Goal: Navigation & Orientation: Find specific page/section

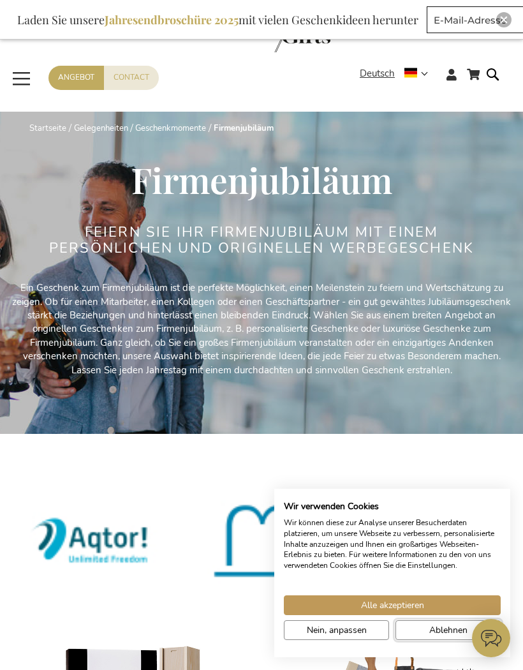
click at [427, 634] on button "Ablehnen" at bounding box center [447, 630] width 105 height 20
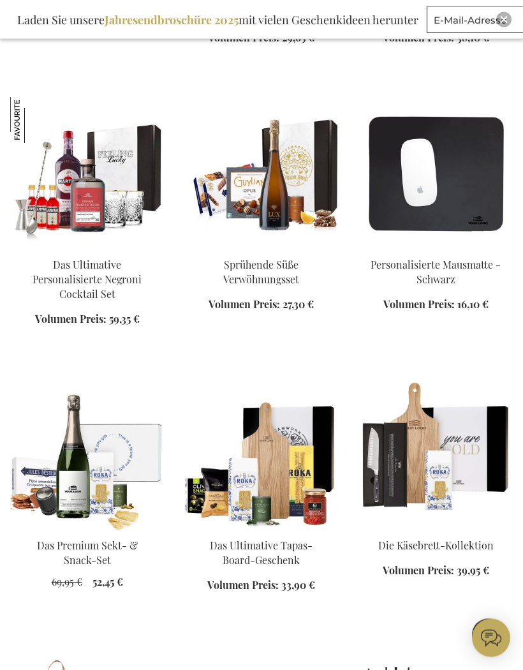
scroll to position [1292, 0]
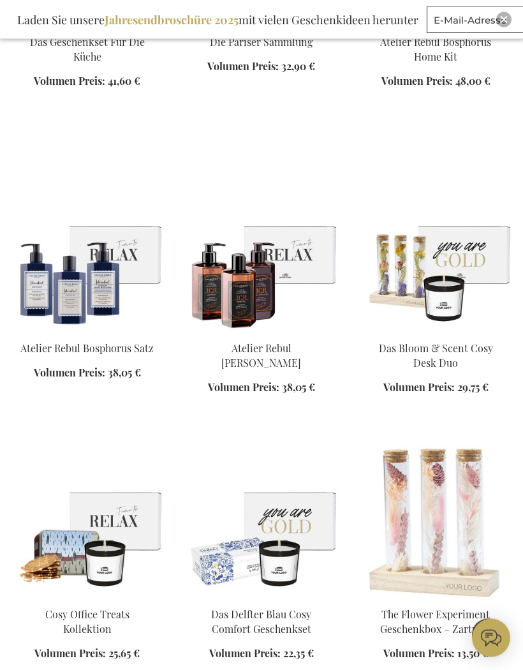
scroll to position [2061, 0]
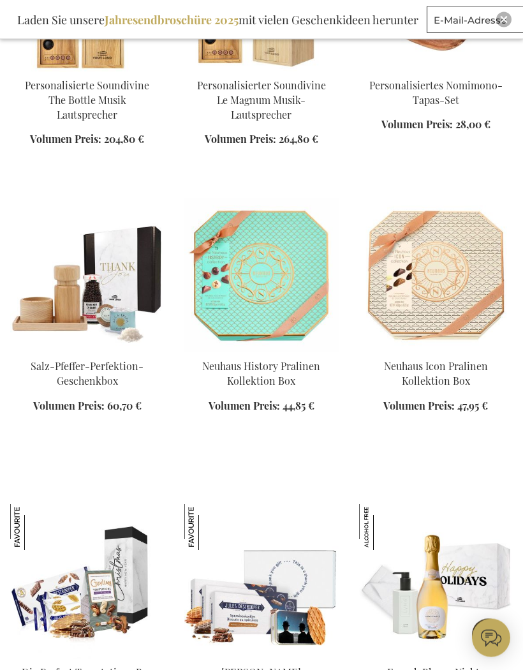
scroll to position [5109, 0]
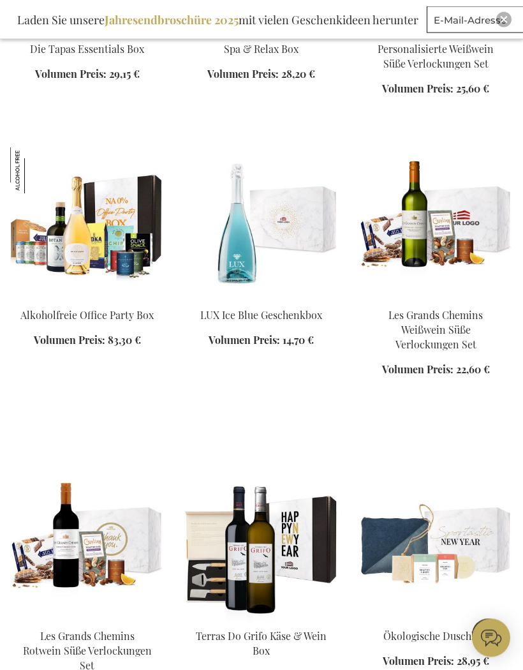
scroll to position [9695, 0]
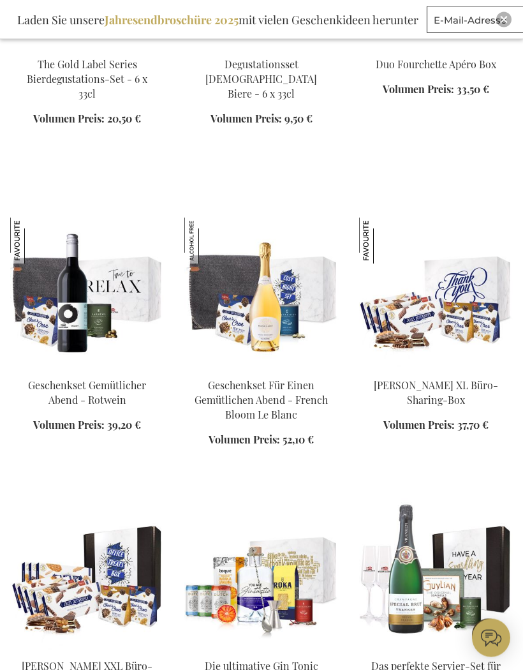
scroll to position [11080, 0]
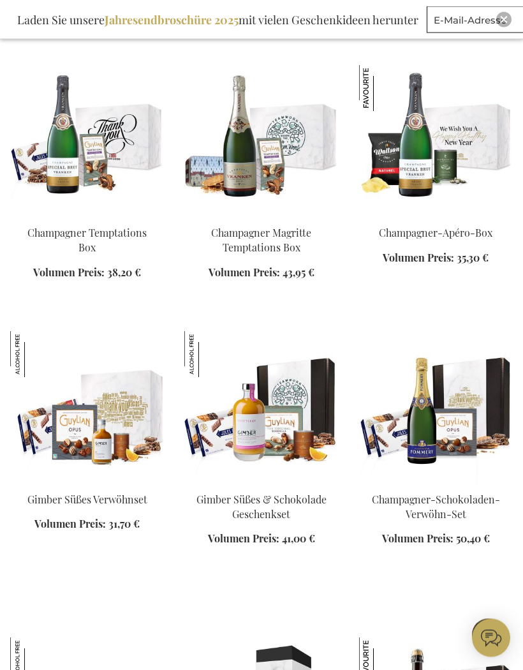
scroll to position [13974, 0]
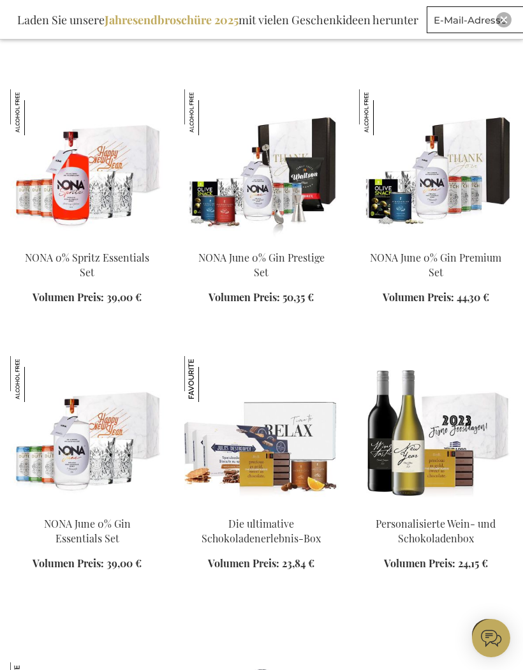
scroll to position [16185, 0]
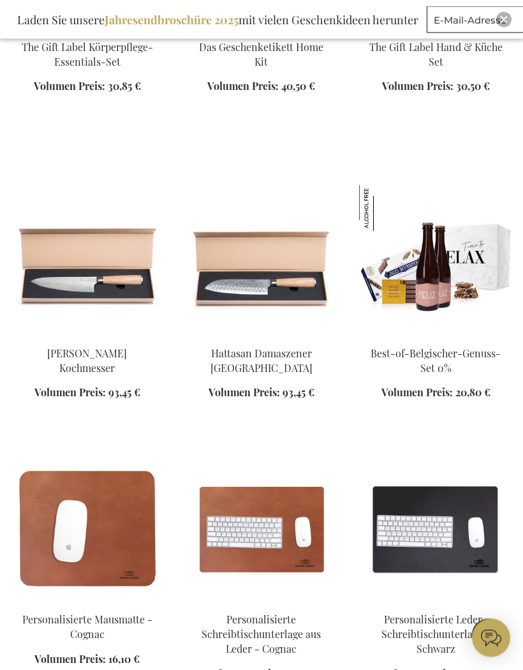
scroll to position [19036, 0]
